Goal: Task Accomplishment & Management: Use online tool/utility

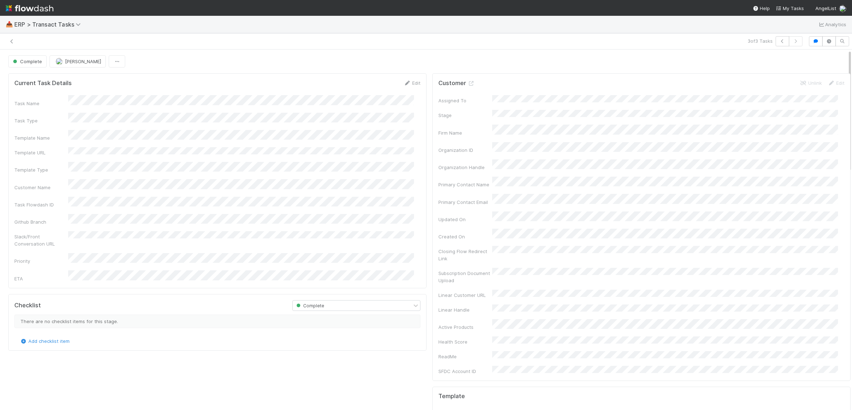
click at [12, 42] on icon at bounding box center [11, 41] width 7 height 5
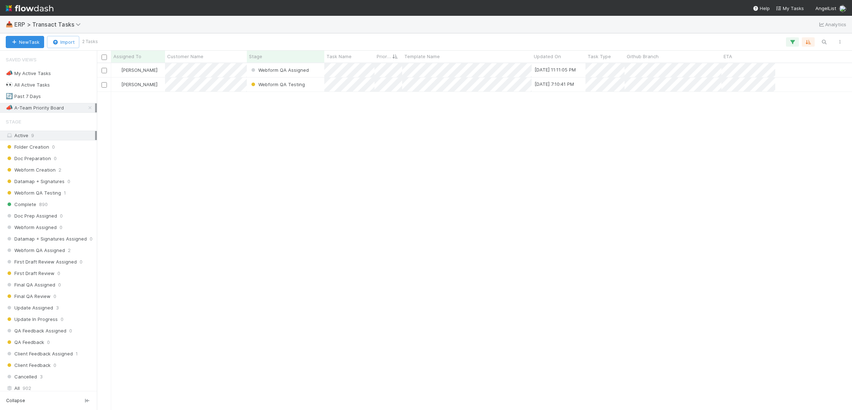
scroll to position [340, 748]
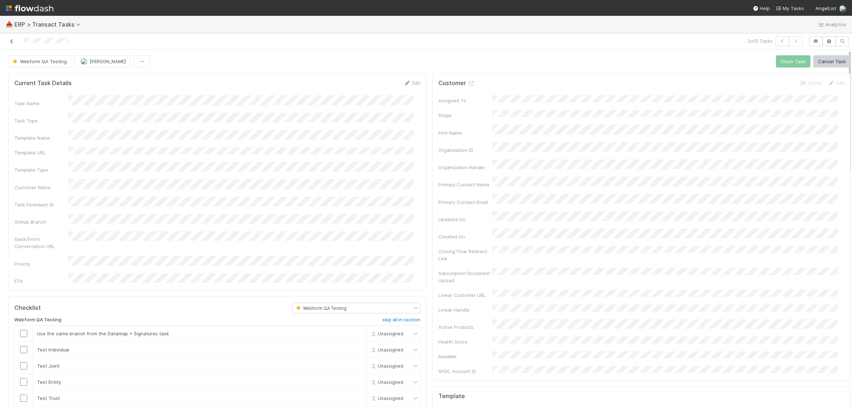
click at [13, 42] on icon at bounding box center [11, 41] width 7 height 5
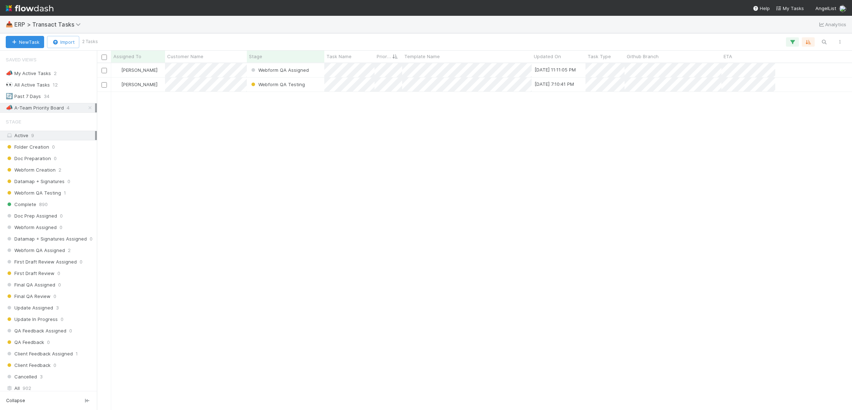
scroll to position [346, 755]
